Goal: Task Accomplishment & Management: Use online tool/utility

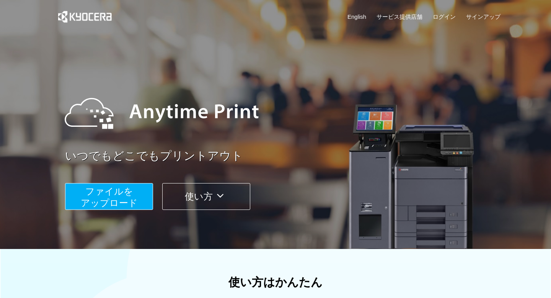
click at [139, 196] on button "ファイルを ​​アップロード" at bounding box center [109, 196] width 88 height 27
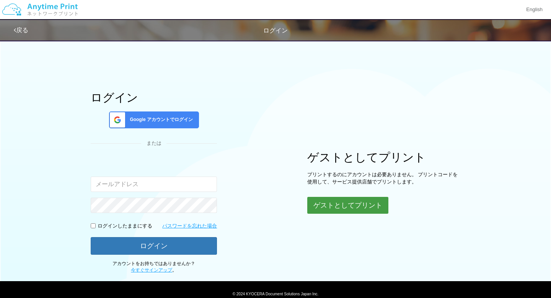
click at [338, 209] on button "ゲストとしてプリント" at bounding box center [347, 205] width 81 height 17
click at [341, 205] on button "ゲストとしてプリント" at bounding box center [347, 205] width 81 height 17
click at [352, 220] on div "ログイン Google アカウントでログイン または 入力されたメールアドレスまたはパスワードが正しくありません。 ログインしたままにする パスワードを忘れた…" at bounding box center [275, 155] width 459 height 238
click at [354, 212] on button "ゲストとしてプリント" at bounding box center [347, 205] width 81 height 17
click at [352, 203] on button "ゲストとしてプリント" at bounding box center [347, 205] width 81 height 17
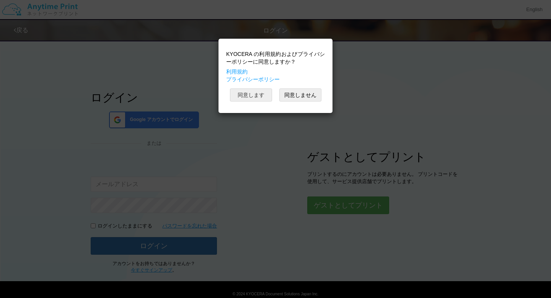
click at [267, 92] on button "同意します" at bounding box center [251, 94] width 42 height 13
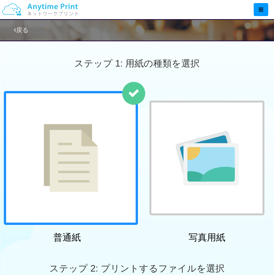
scroll to position [17, 0]
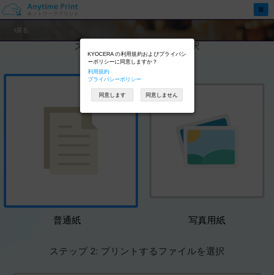
click at [116, 106] on div "KYOCERA の利用規約およびプライバシーポリシーに同意しますか？ 利用規約 プライバシーポリシー 同意します 同意しません" at bounding box center [137, 75] width 106 height 67
click at [116, 96] on button "同意します" at bounding box center [112, 94] width 42 height 13
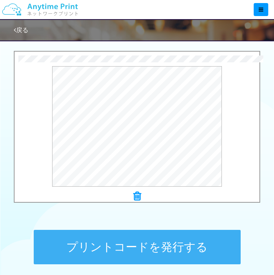
scroll to position [232, 0]
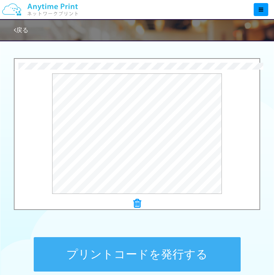
click at [117, 251] on button "プリントコードを発行する" at bounding box center [137, 254] width 207 height 34
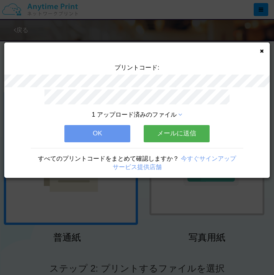
click at [115, 128] on button "OK" at bounding box center [97, 133] width 66 height 17
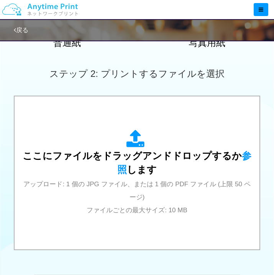
scroll to position [215, 0]
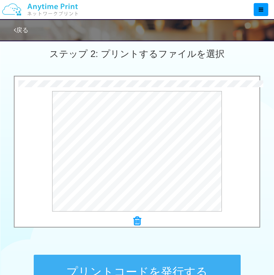
click at [114, 261] on button "プリントコードを発行する" at bounding box center [137, 272] width 207 height 34
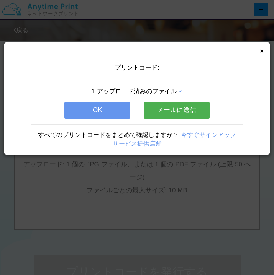
scroll to position [0, 0]
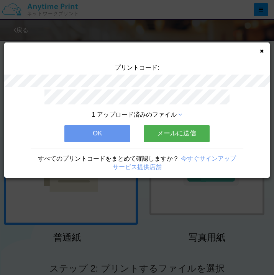
click at [108, 136] on button "OK" at bounding box center [97, 133] width 66 height 17
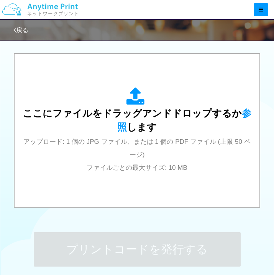
scroll to position [318, 0]
